Goal: Register for event/course

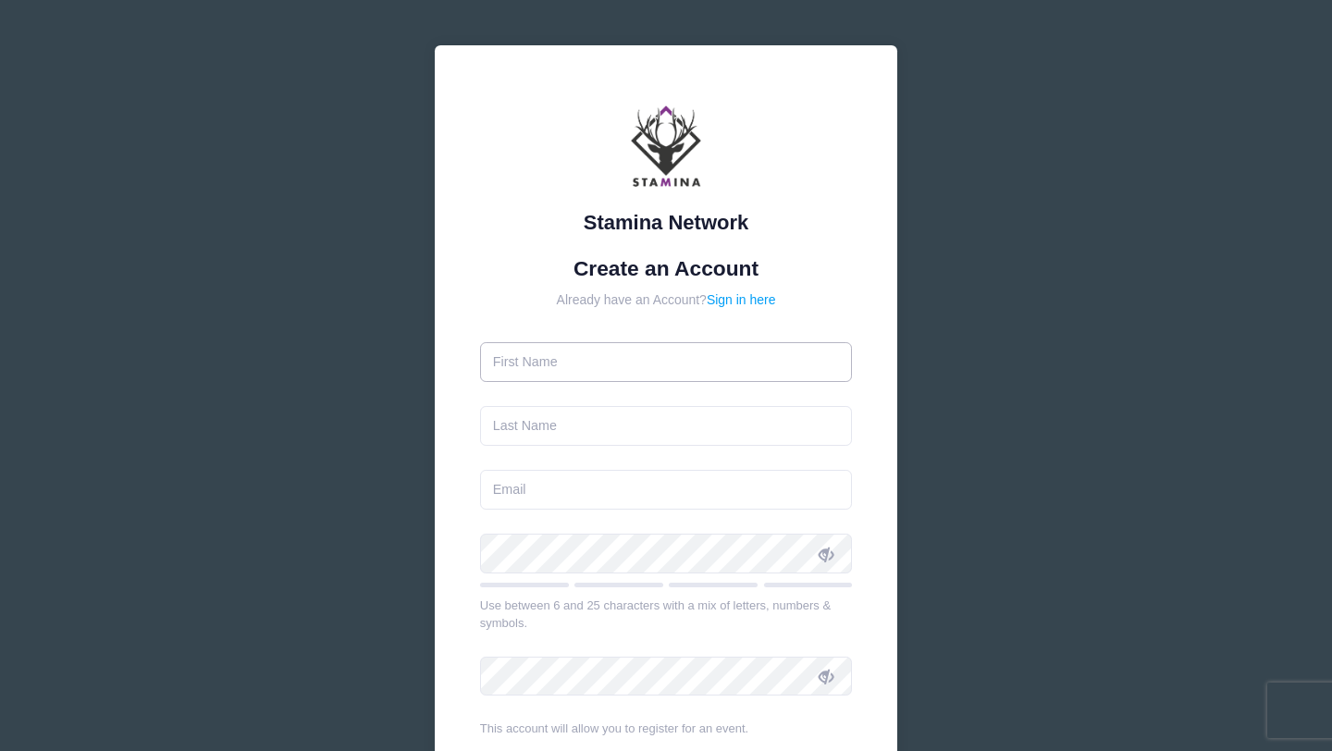
click at [575, 364] on input "text" at bounding box center [666, 362] width 373 height 40
type input "[PERSON_NAME]"
type input "Santo"
type input "[EMAIL_ADDRESS][DOMAIN_NAME]"
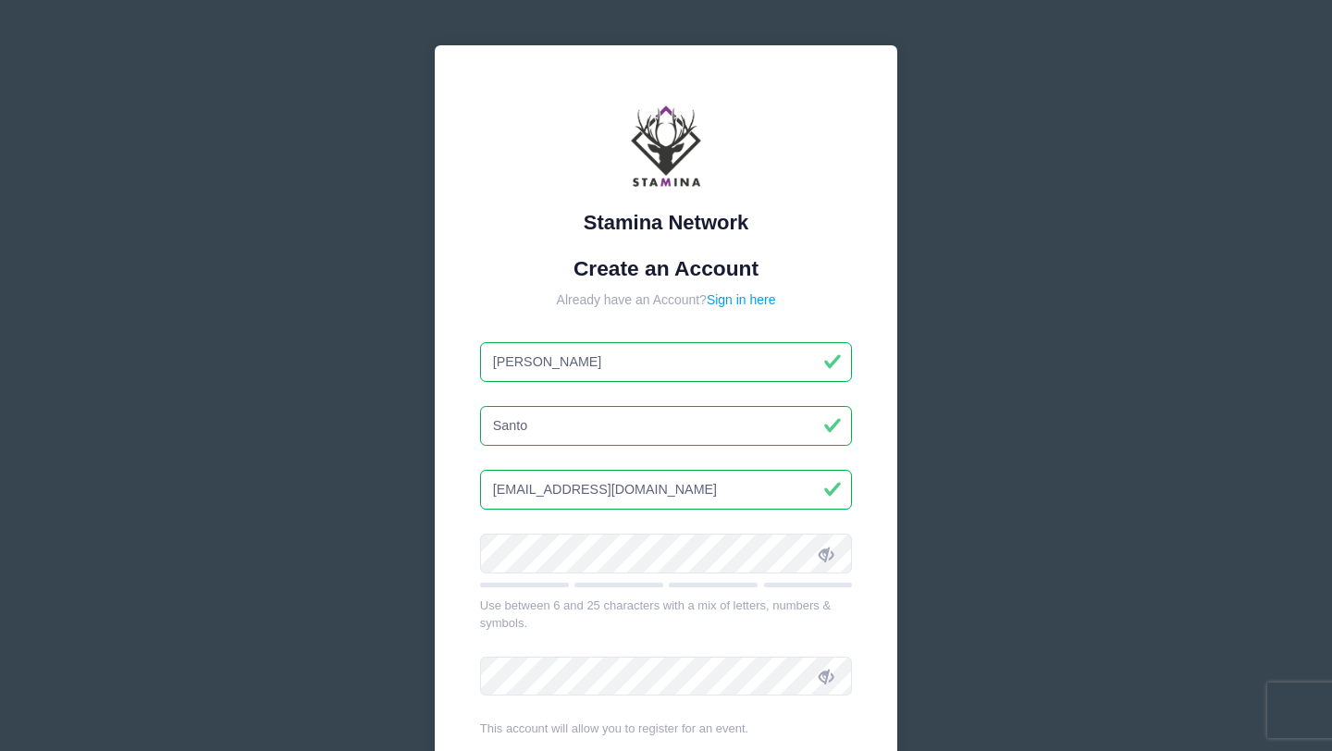
scroll to position [255, 0]
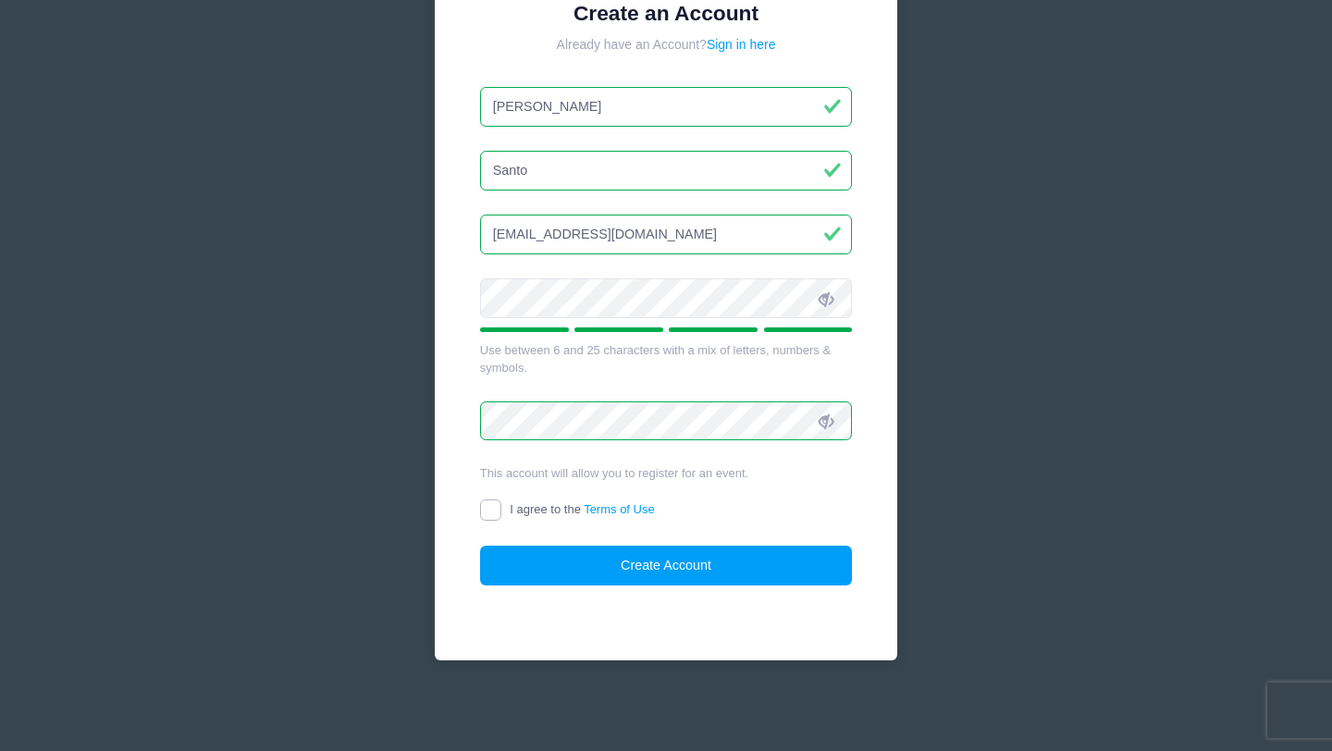
click at [493, 512] on input "I agree to the Terms of Use" at bounding box center [490, 509] width 21 height 21
checkbox input "true"
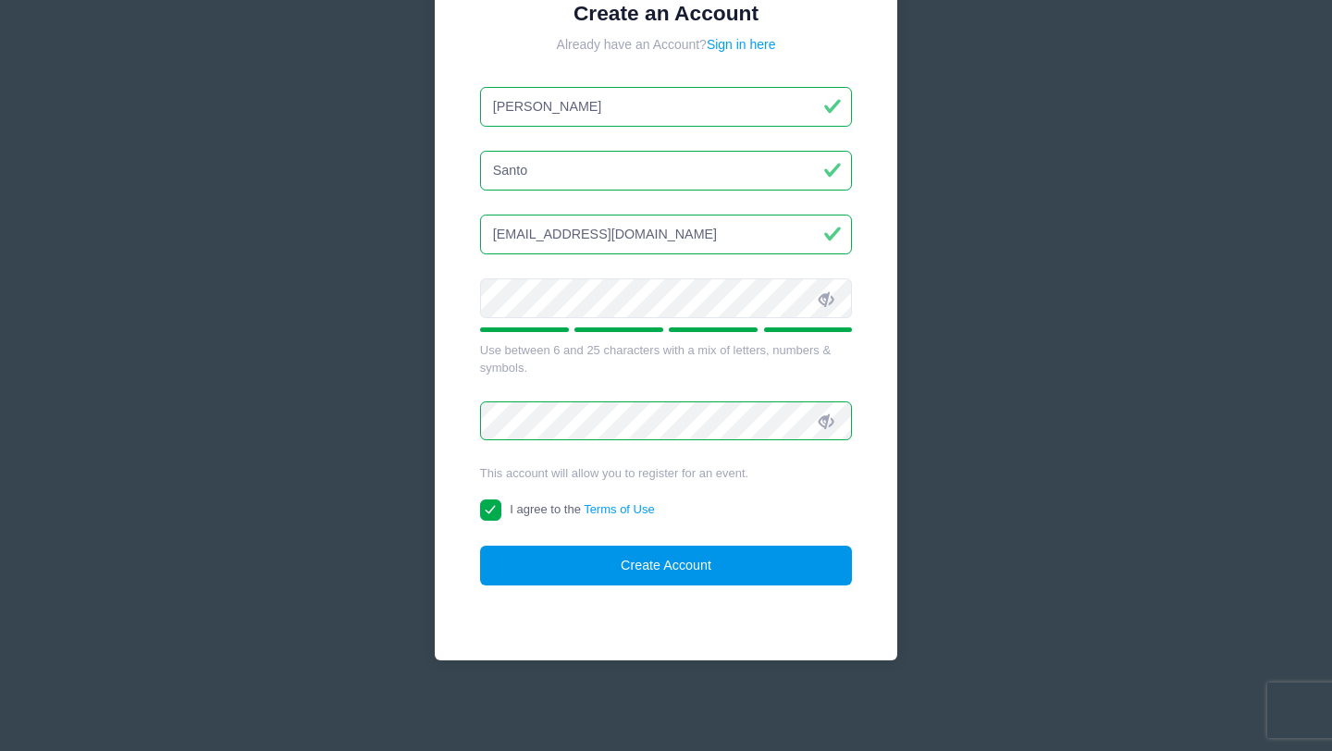
click at [583, 557] on button "Create Account" at bounding box center [666, 566] width 373 height 40
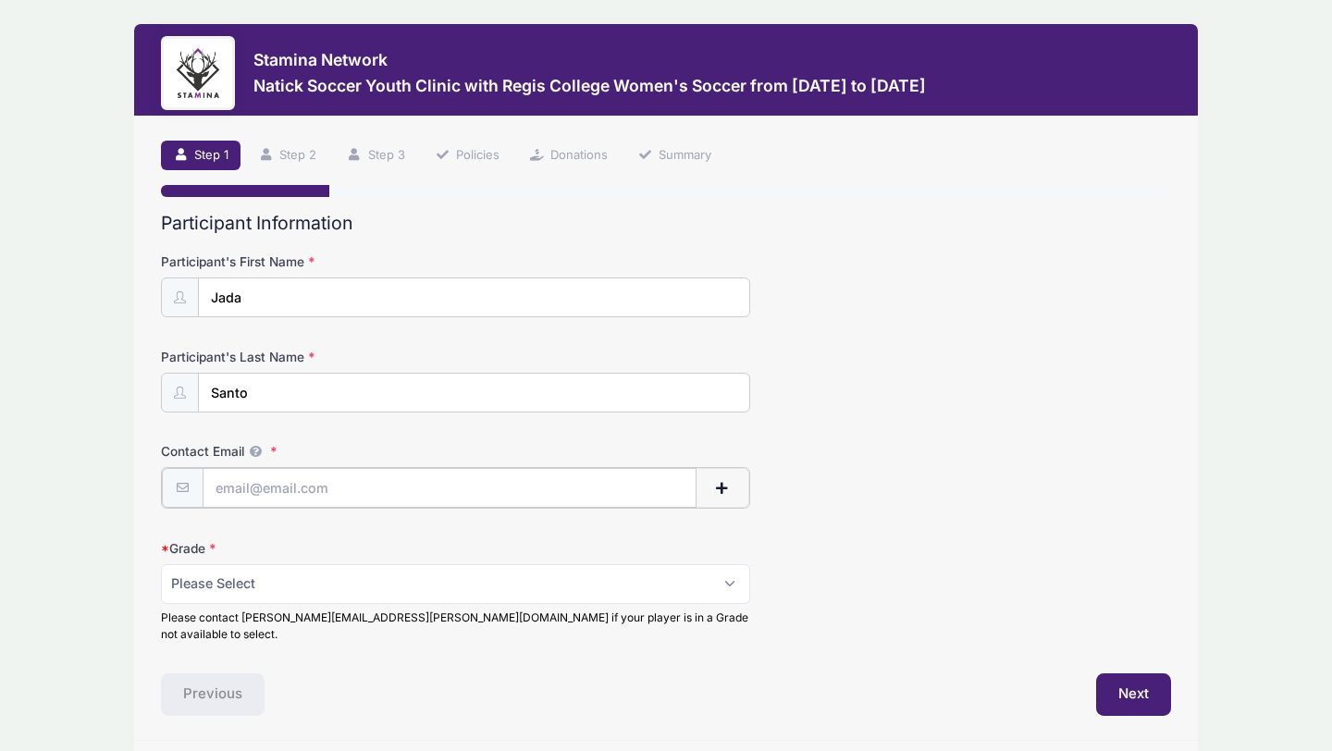
click at [429, 482] on input "Contact Email" at bounding box center [450, 488] width 495 height 40
type input "[EMAIL_ADDRESS][DOMAIN_NAME]"
click at [381, 593] on select "Please Select 1st Grade 2nd Grade 3rd Grade 4th Grade 5th Grade 6th Grade" at bounding box center [455, 582] width 589 height 40
select select "6th Grade"
click at [161, 562] on select "Please Select 1st Grade 2nd Grade 3rd Grade 4th Grade 5th Grade 6th Grade" at bounding box center [455, 582] width 589 height 40
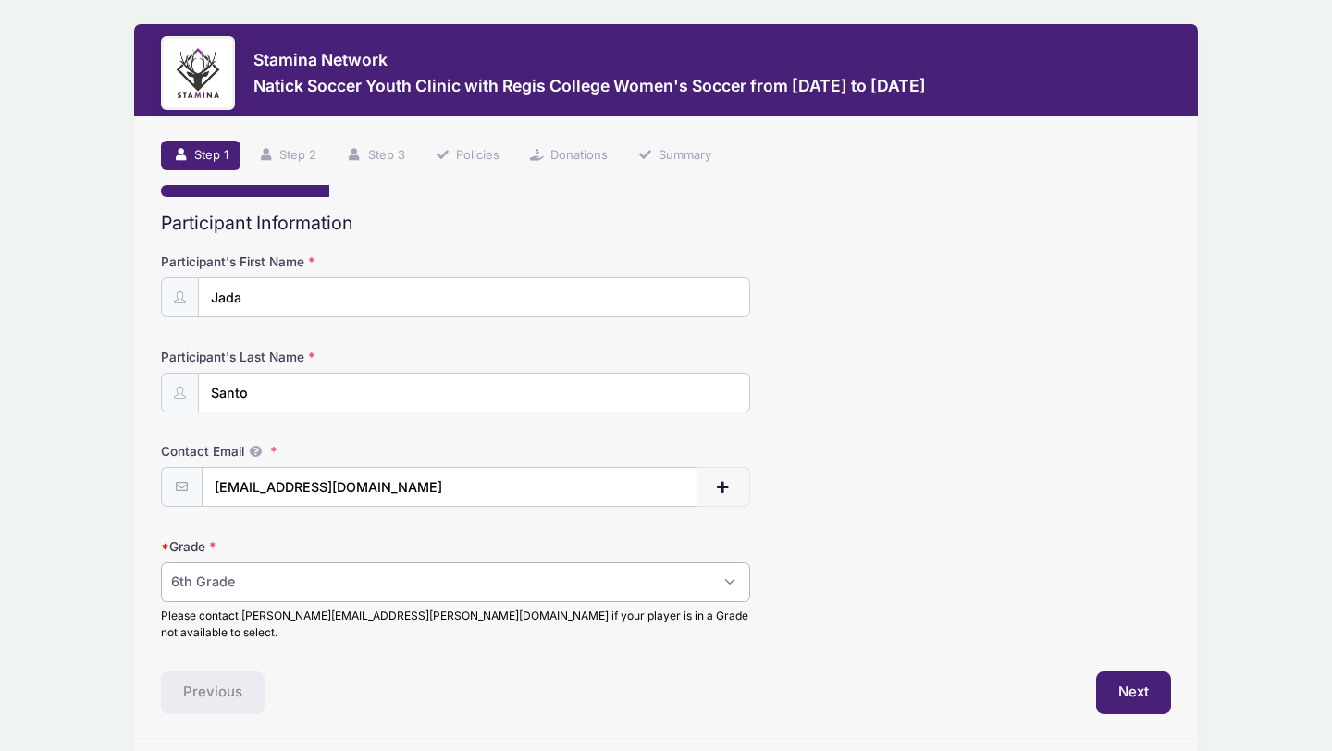
scroll to position [43, 0]
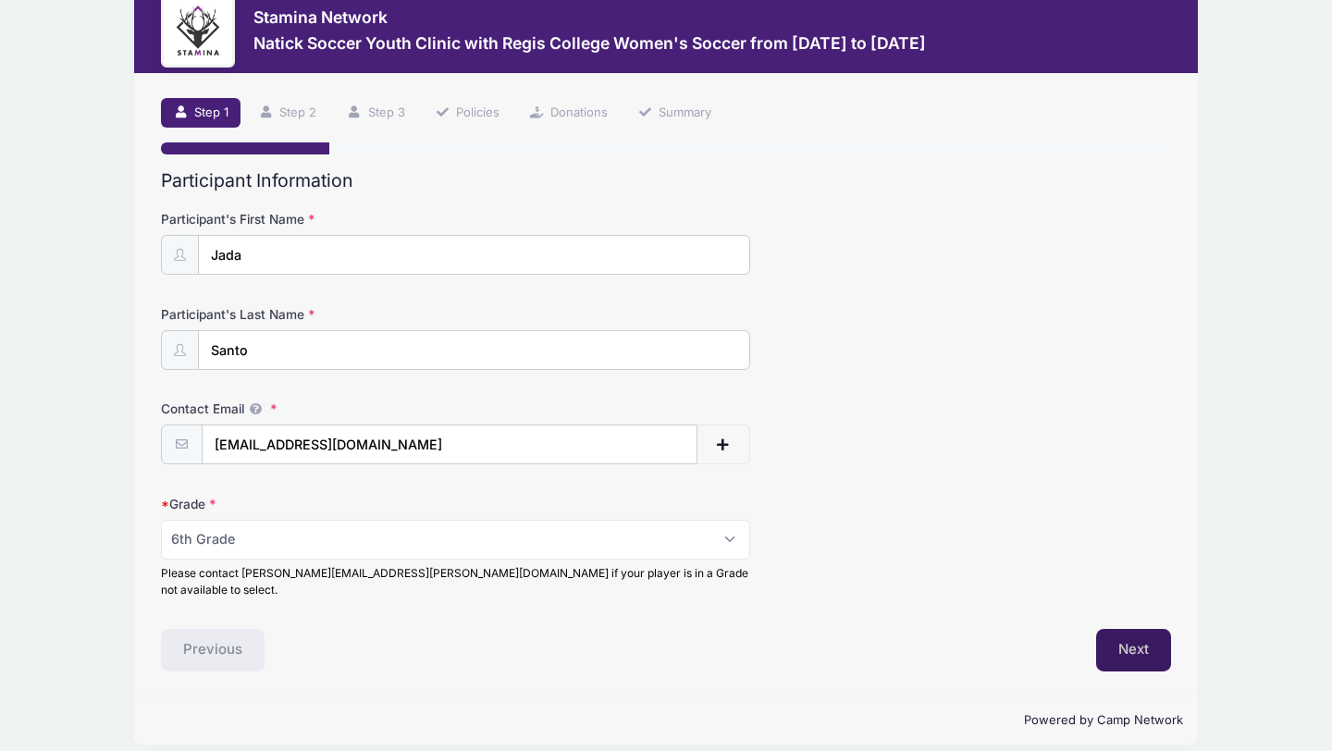
click at [1131, 636] on button "Next" at bounding box center [1133, 650] width 75 height 43
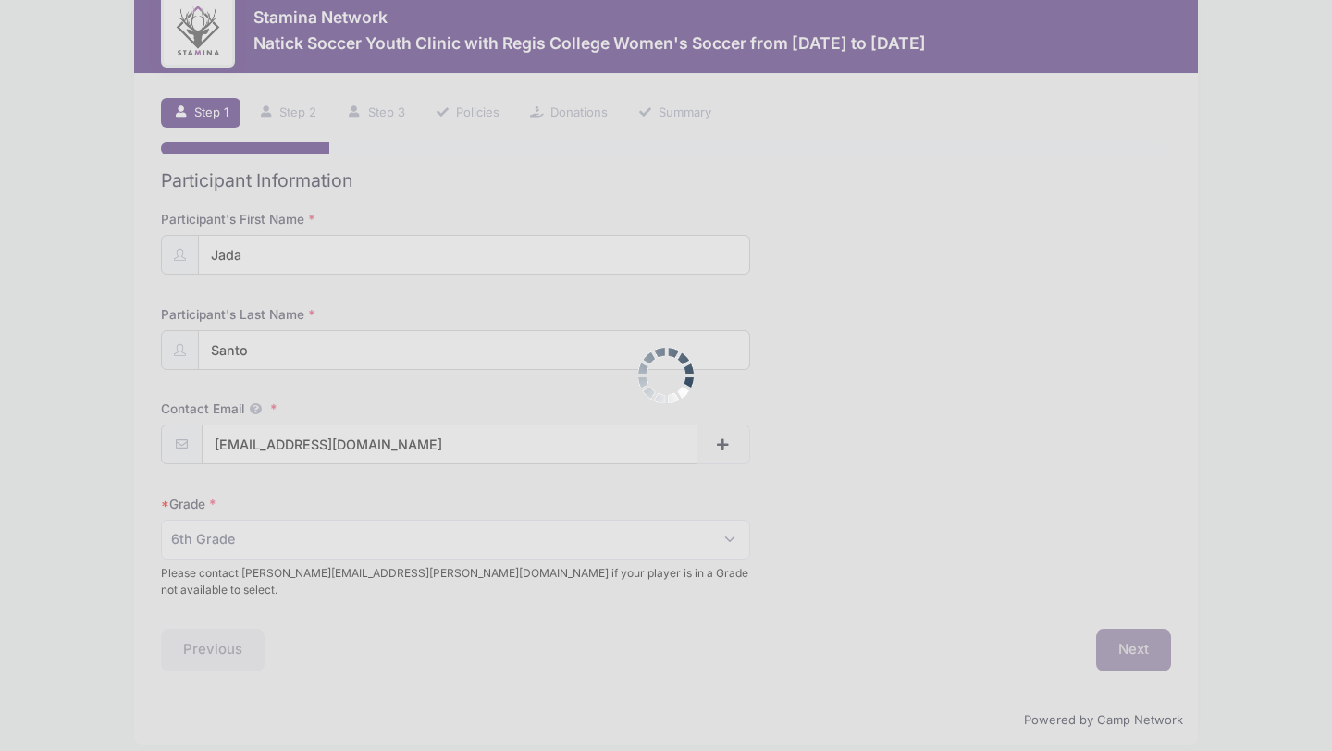
scroll to position [0, 0]
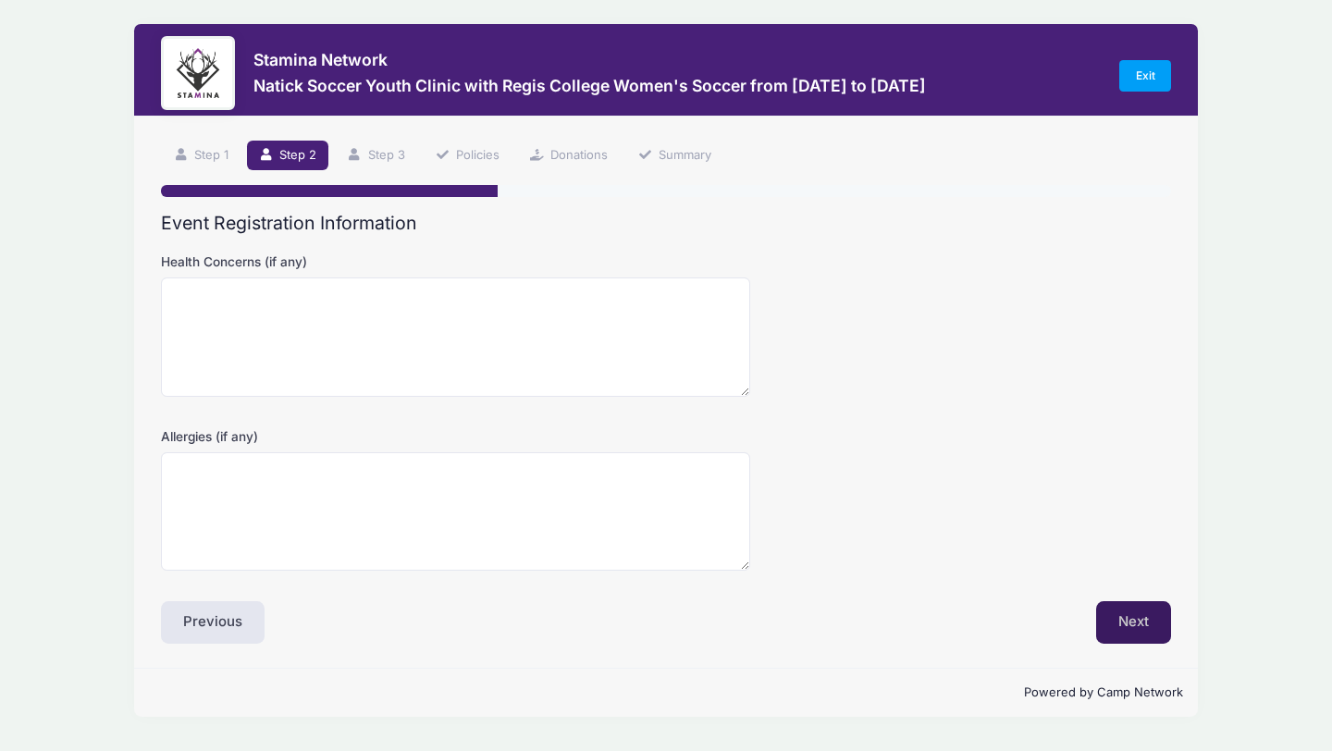
click at [1132, 628] on button "Next" at bounding box center [1133, 622] width 75 height 43
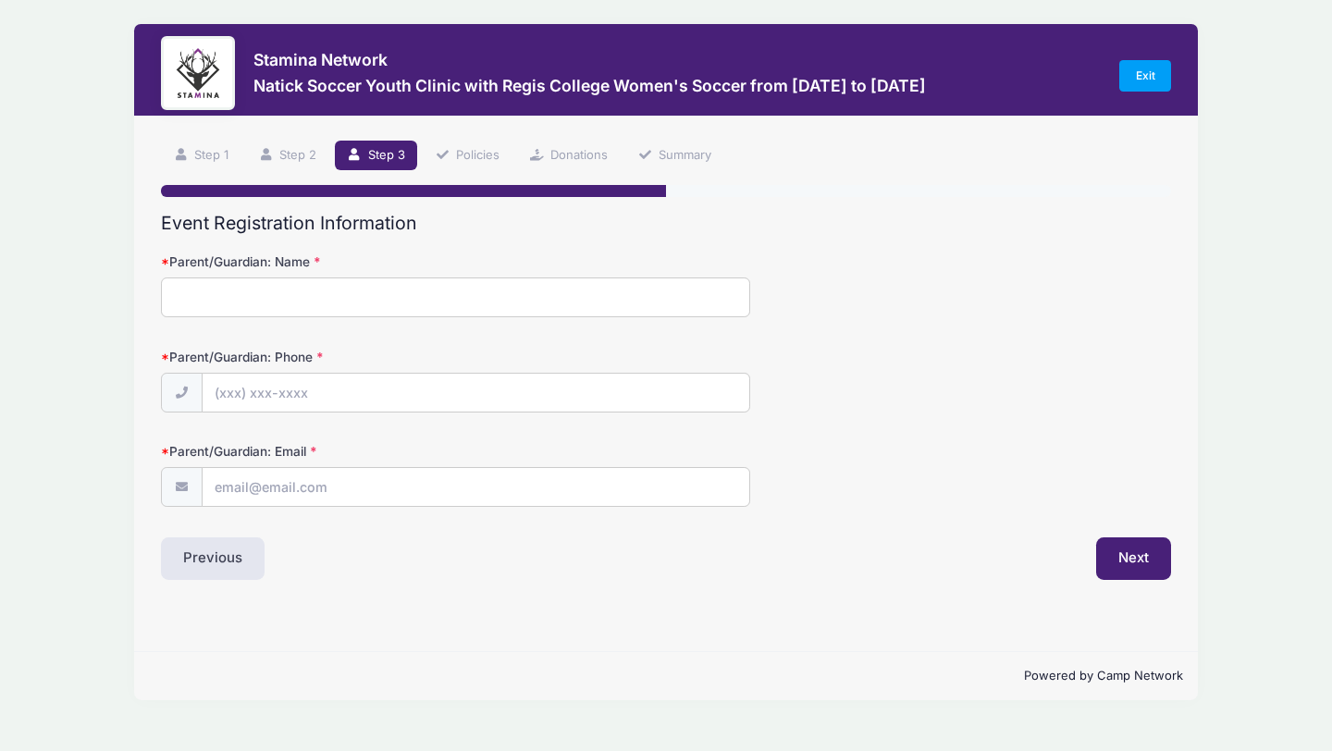
click at [555, 298] on input "Parent/Guardian: Name" at bounding box center [455, 297] width 589 height 40
type input "Leah Santo"
type input "(617) 797-3500"
type input "[EMAIL_ADDRESS][DOMAIN_NAME]"
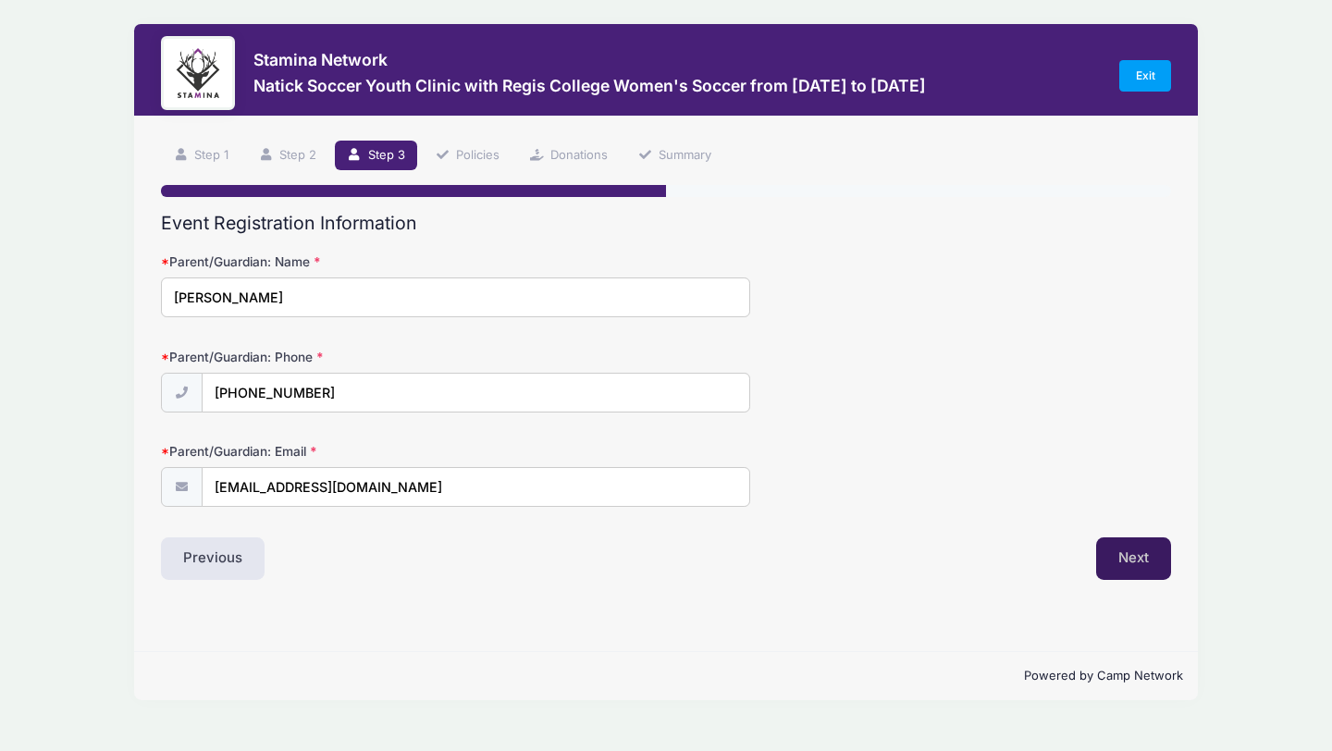
click at [1157, 570] on button "Next" at bounding box center [1133, 558] width 75 height 43
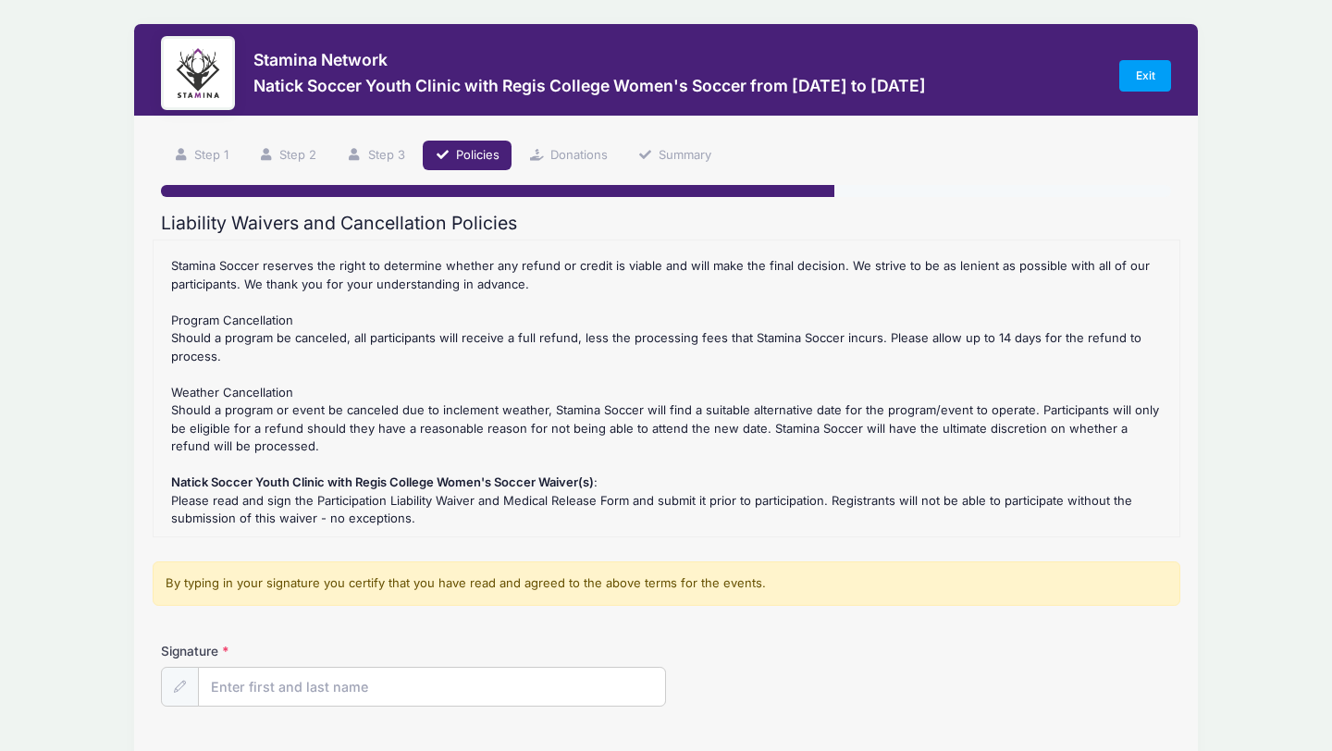
scroll to position [148, 0]
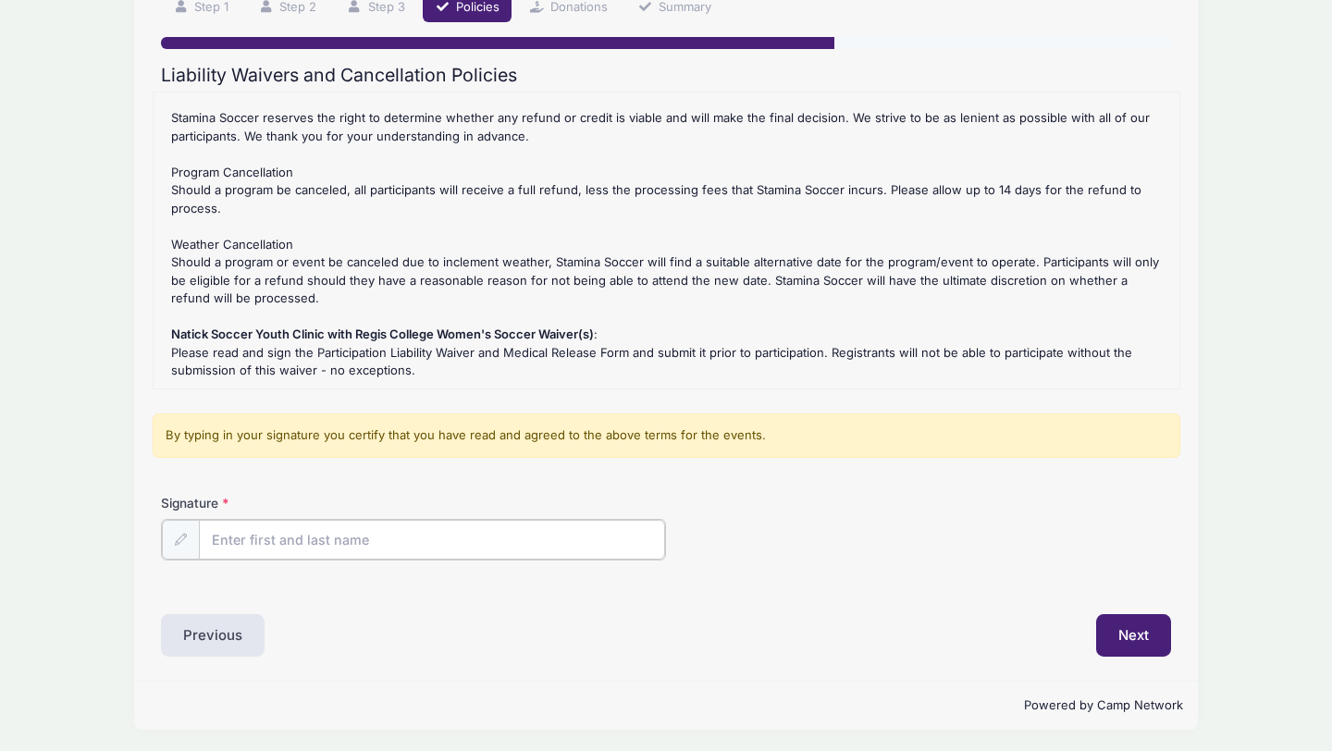
click at [391, 539] on input "Signature" at bounding box center [432, 540] width 466 height 40
type input "Leah Santo"
click at [1154, 655] on div "Step 4 /7 Step 1 Step 2 Step 3 Policies Donations Summary Participant Informati…" at bounding box center [666, 324] width 1064 height 711
click at [1143, 641] on button "Next" at bounding box center [1133, 633] width 75 height 43
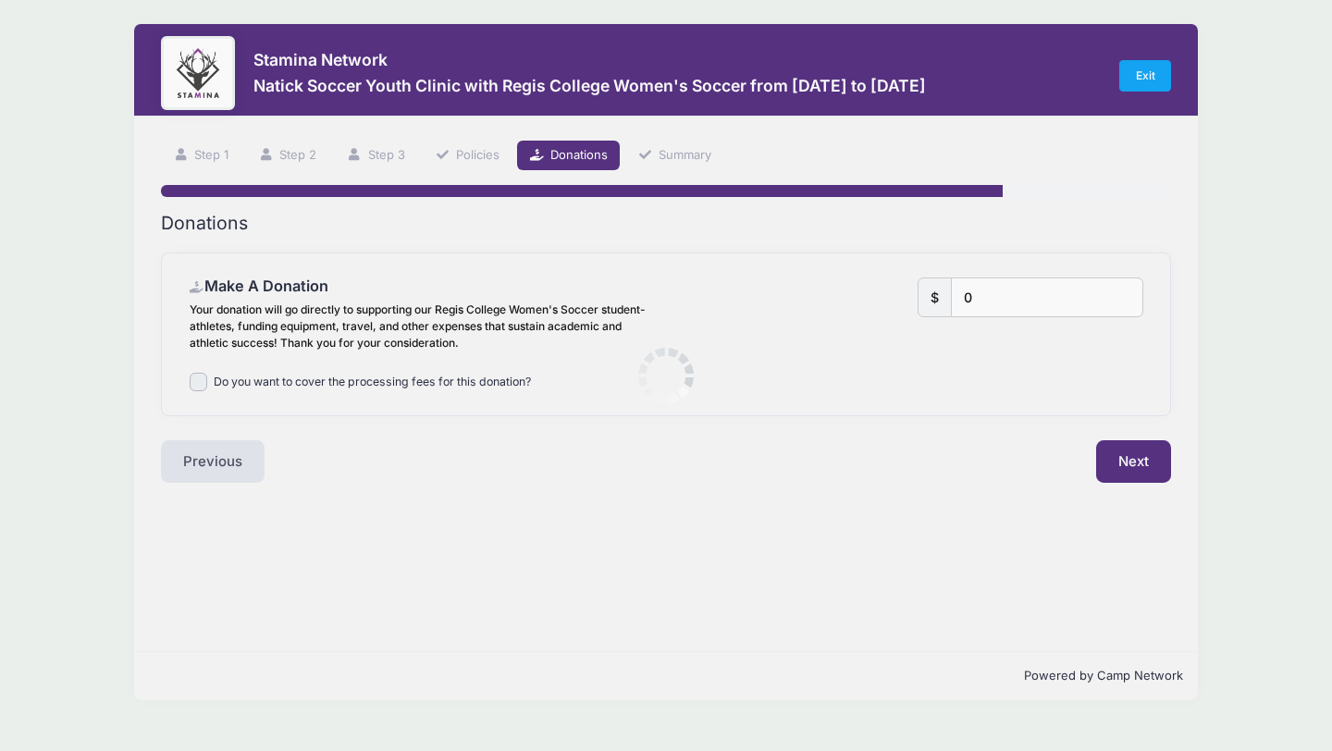
scroll to position [0, 0]
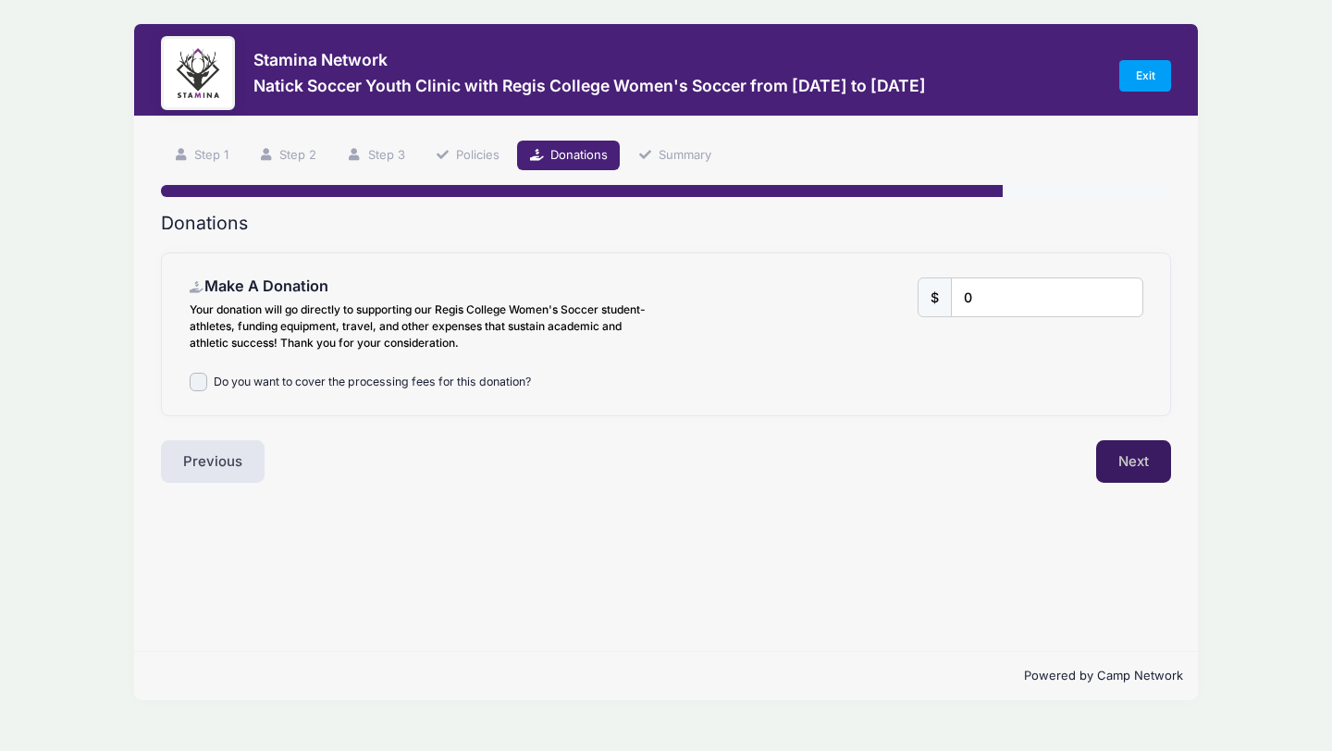
click at [1137, 457] on button "Next" at bounding box center [1133, 461] width 75 height 43
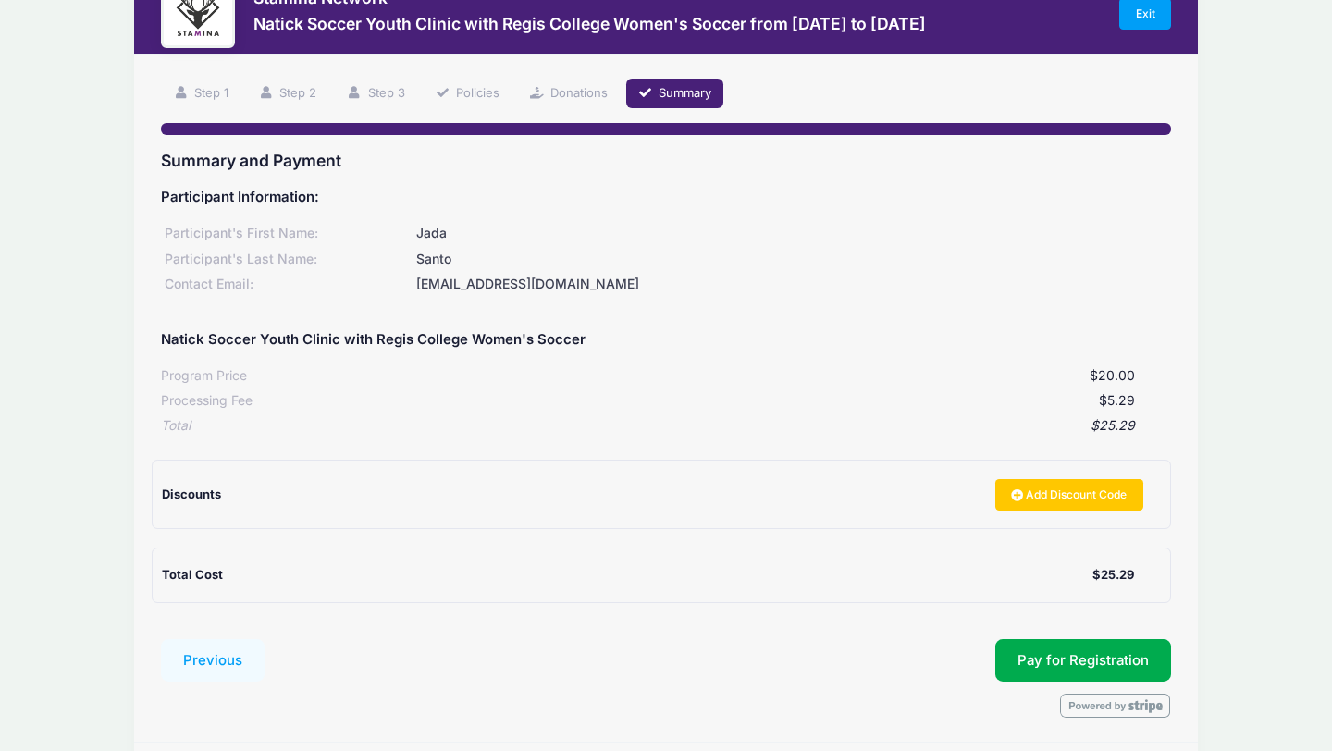
scroll to position [126, 0]
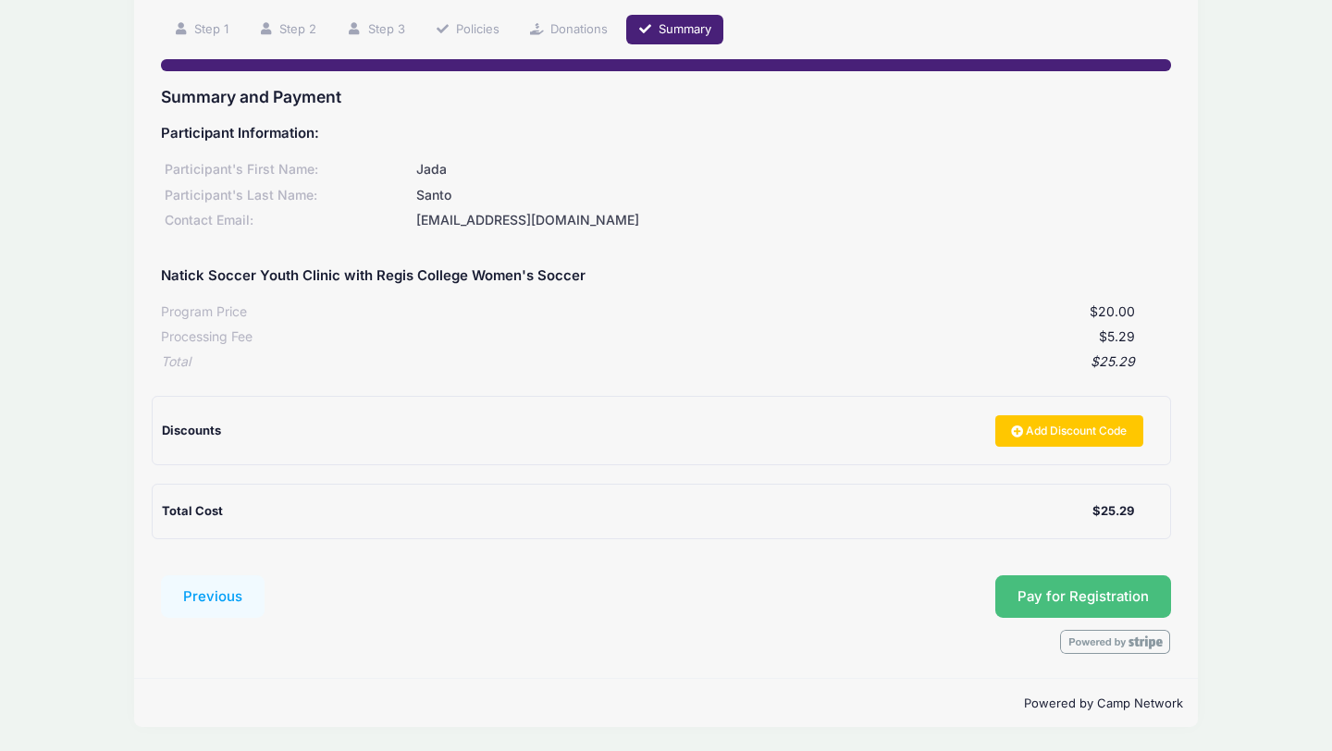
click at [1046, 598] on span "Pay for Registration" at bounding box center [1082, 596] width 131 height 17
